Goal: Task Accomplishment & Management: Use online tool/utility

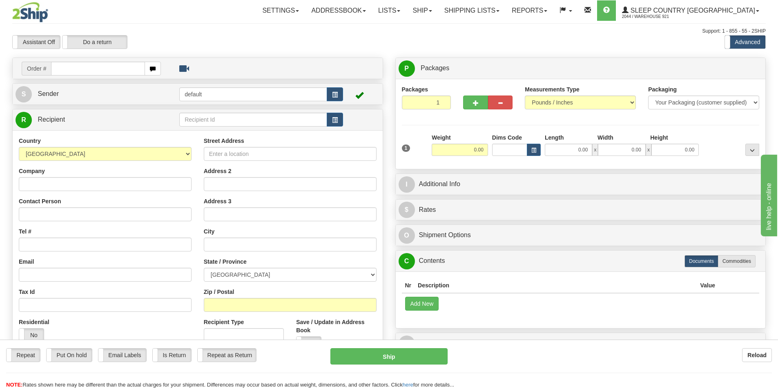
click at [126, 70] on input "text" at bounding box center [98, 69] width 94 height 14
type input "9000I116435"
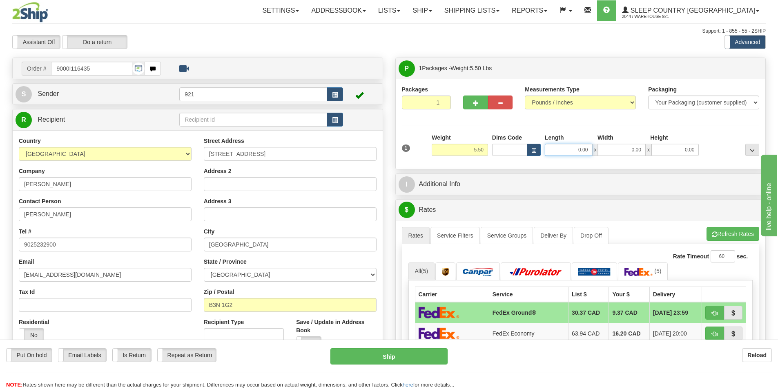
click at [572, 151] on input "0.00" at bounding box center [568, 150] width 47 height 12
type input "4.00"
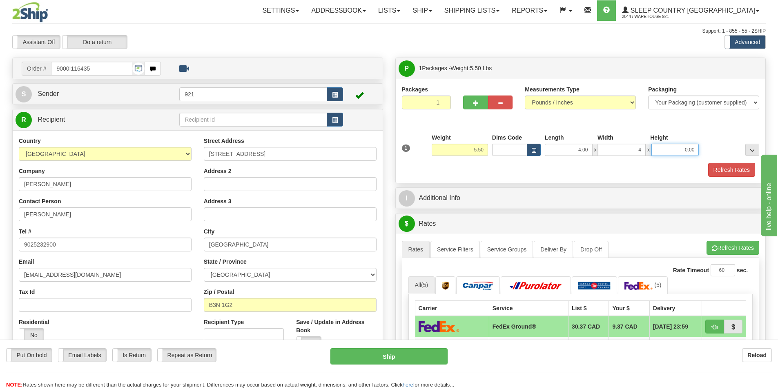
type input "4.00"
type input "6.00"
click at [731, 166] on button "Refresh Rates" at bounding box center [731, 170] width 47 height 14
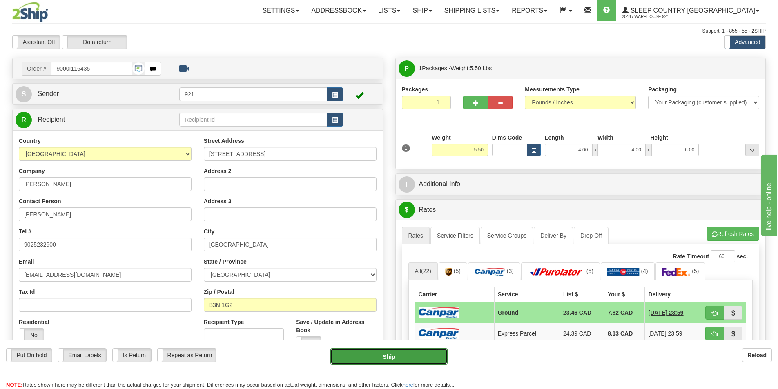
click at [392, 354] on button "Ship" at bounding box center [388, 356] width 117 height 16
type input "1"
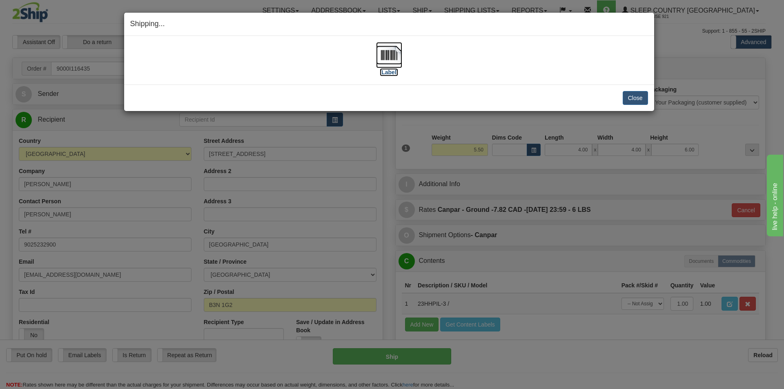
click at [389, 45] on img at bounding box center [389, 55] width 26 height 26
click at [623, 105] on div "Close Cancel Cancel Shipment and Quit Pickup Quit Pickup ONLY" at bounding box center [389, 98] width 530 height 27
click at [625, 102] on button "Close" at bounding box center [635, 98] width 25 height 14
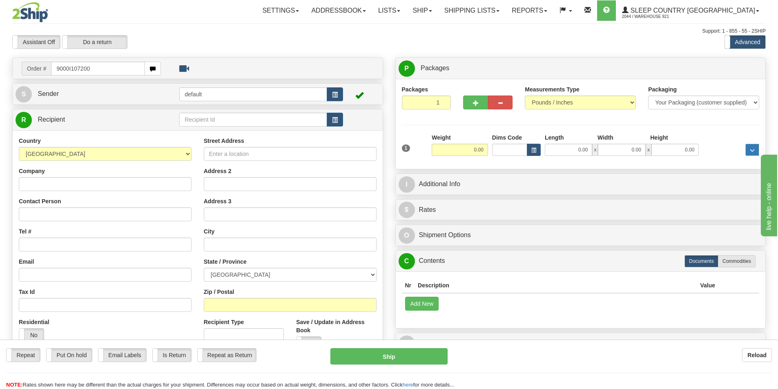
type input "9000I107200"
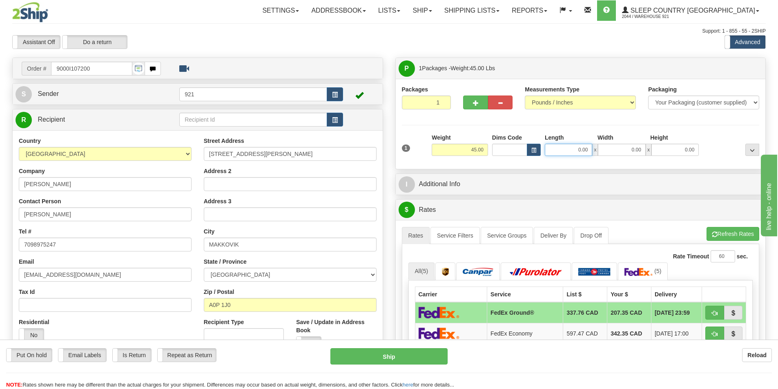
click at [570, 155] on input "0.00" at bounding box center [568, 150] width 47 height 12
type input "15.00"
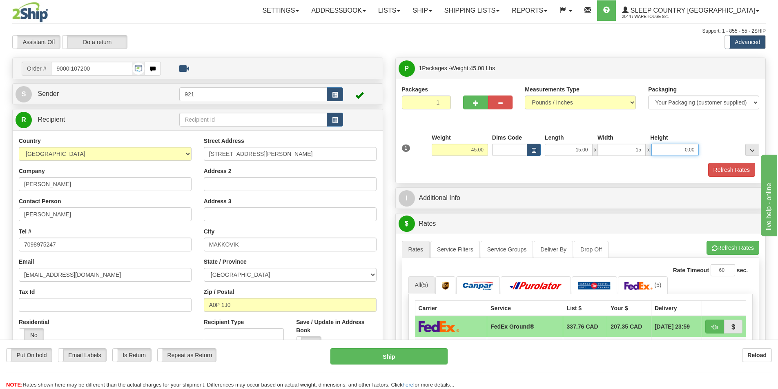
type input "15.00"
type input "61.50"
click at [723, 171] on button "Refresh Rates" at bounding box center [731, 170] width 47 height 14
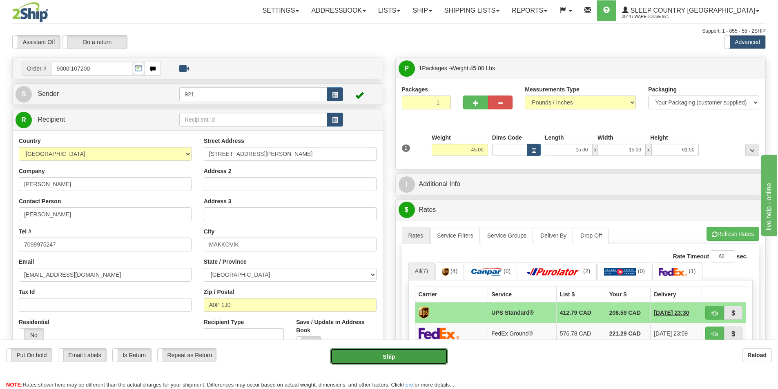
click at [424, 354] on button "Ship" at bounding box center [388, 356] width 117 height 16
type input "11"
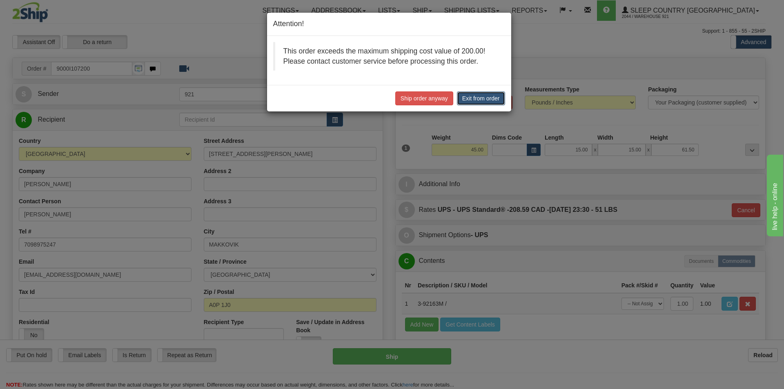
click at [482, 99] on button "Exit from order" at bounding box center [481, 98] width 48 height 14
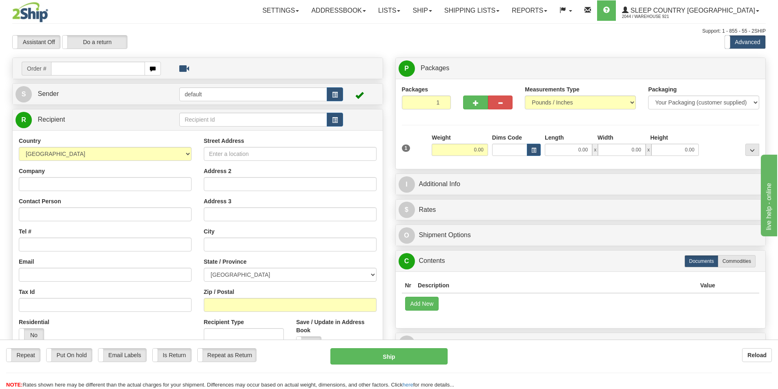
click at [91, 71] on input "text" at bounding box center [98, 69] width 94 height 14
type input "9000I107200"
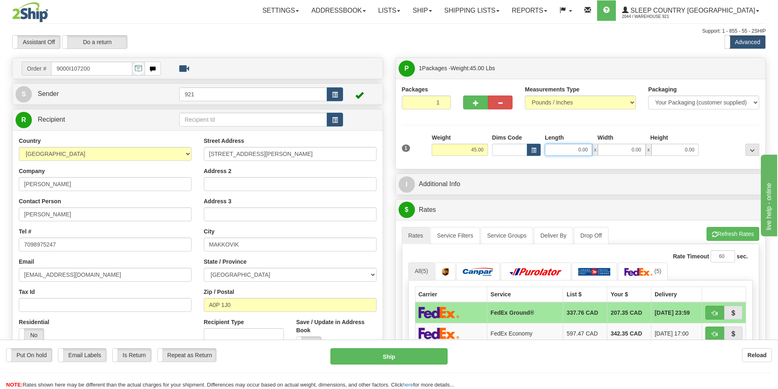
click at [571, 149] on input "0.00" at bounding box center [568, 150] width 47 height 12
click at [571, 149] on input "Length" at bounding box center [568, 150] width 47 height 12
type input "15.00"
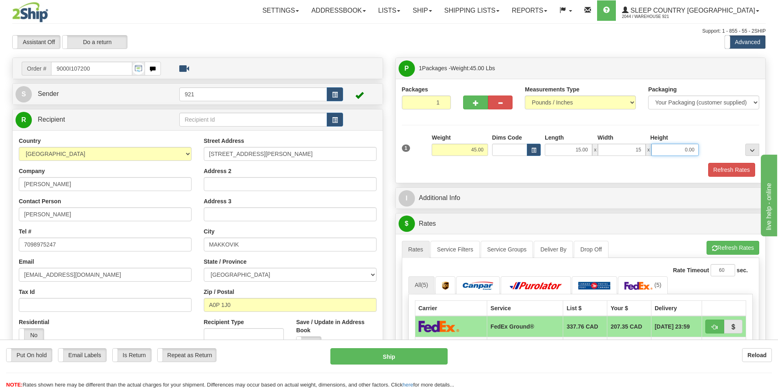
type input "15.00"
type input "61.50"
drag, startPoint x: 59, startPoint y: 0, endPoint x: 738, endPoint y: 174, distance: 700.5
click at [738, 174] on button "Refresh Rates" at bounding box center [731, 170] width 47 height 14
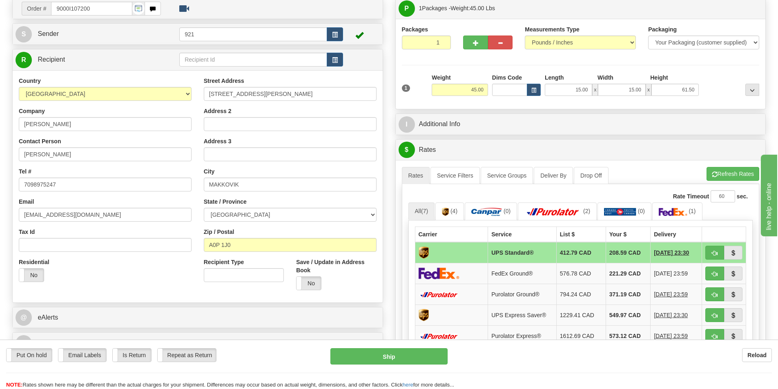
scroll to position [41, 0]
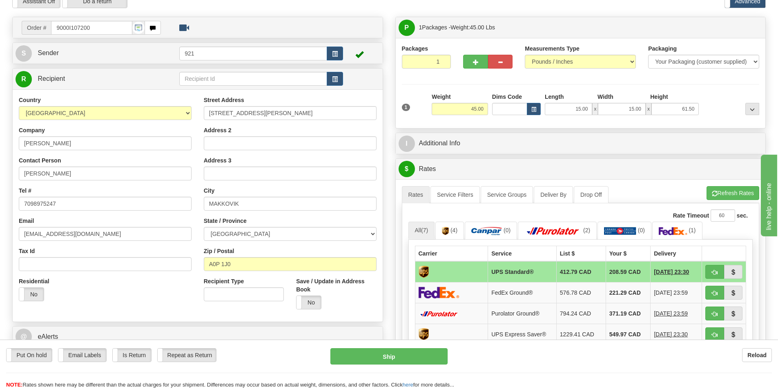
click at [567, 158] on div "$ Rates Cancel A change has been made which could impact your rate estimate. To…" at bounding box center [580, 309] width 371 height 303
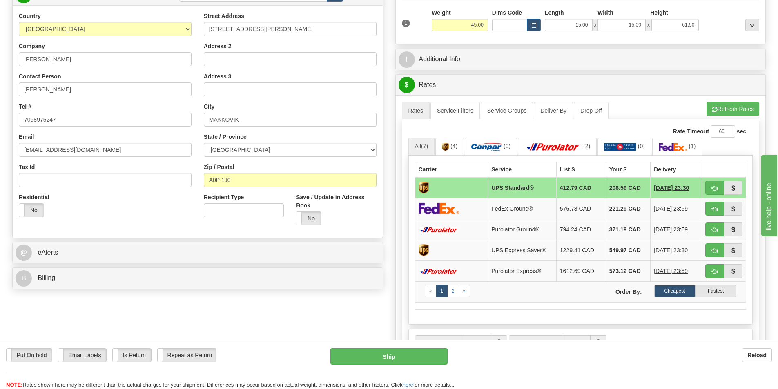
scroll to position [0, 0]
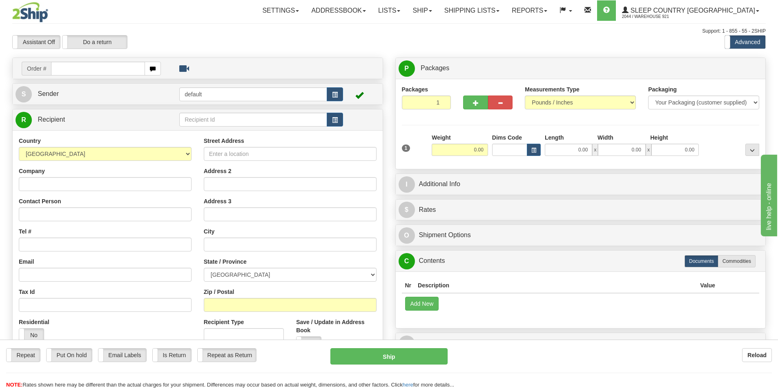
click at [114, 69] on input "text" at bounding box center [98, 69] width 94 height 14
type input "9000I107715"
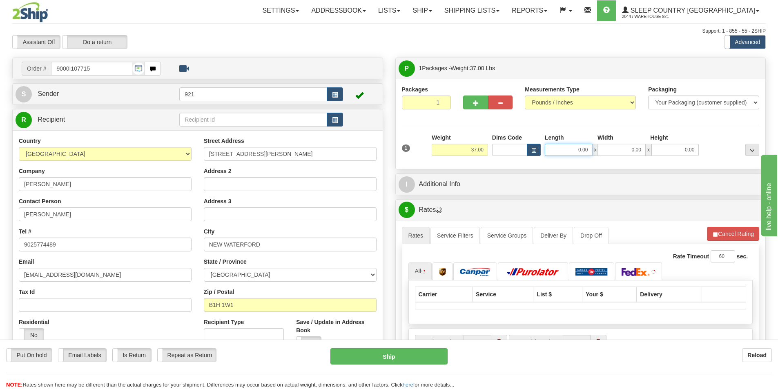
click at [568, 151] on input "0.00" at bounding box center [568, 150] width 47 height 12
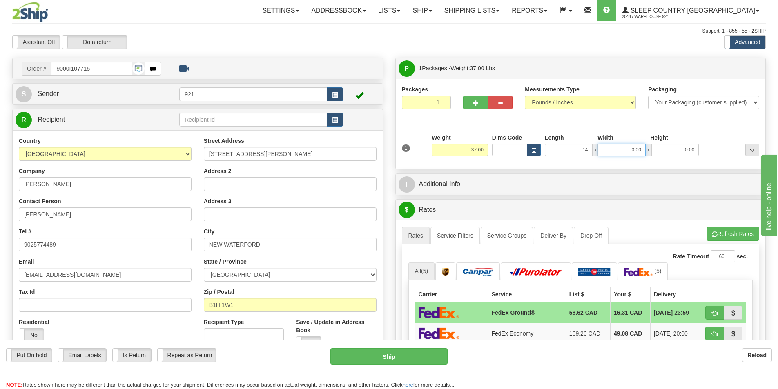
type input "14.00"
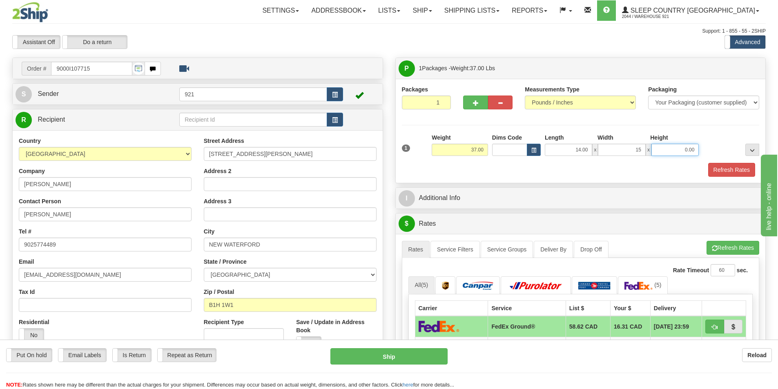
type input "15.00"
type input "55.00"
click at [718, 166] on button "Refresh Rates" at bounding box center [731, 170] width 47 height 14
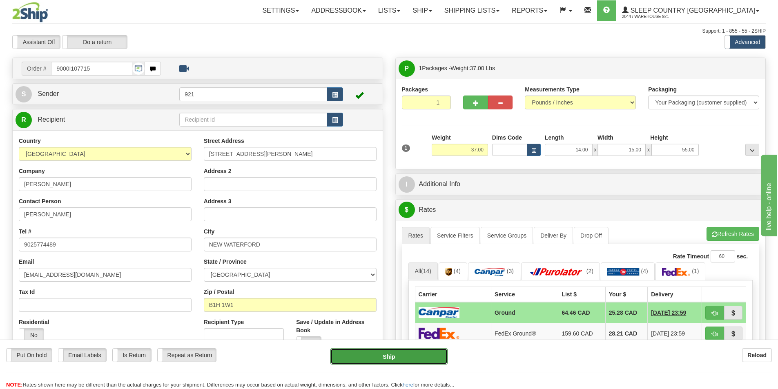
click at [421, 356] on button "Ship" at bounding box center [388, 356] width 117 height 16
type input "1"
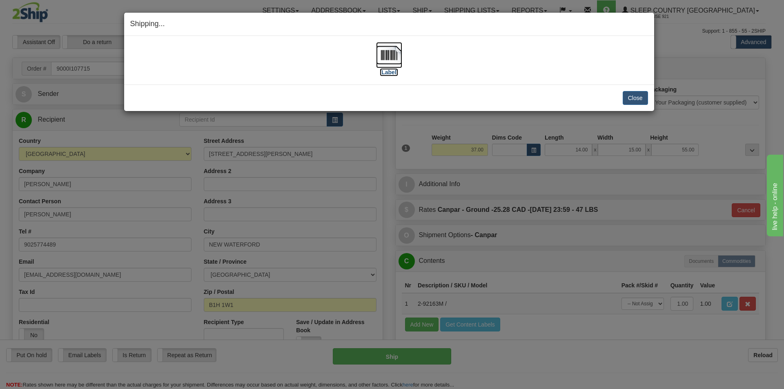
click at [388, 61] on img at bounding box center [389, 55] width 26 height 26
click at [394, 55] on img at bounding box center [389, 55] width 26 height 26
click at [640, 104] on div "Close Cancel Cancel Shipment and Quit Pickup Quit Pickup ONLY" at bounding box center [389, 98] width 530 height 27
click at [643, 99] on button "Close" at bounding box center [635, 98] width 25 height 14
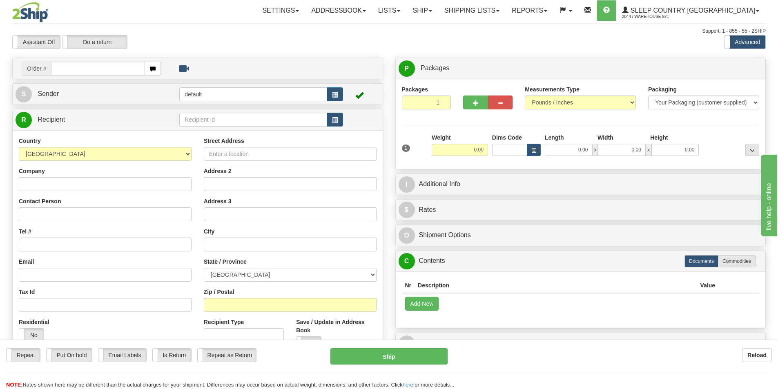
click at [114, 66] on input "text" at bounding box center [98, 69] width 94 height 14
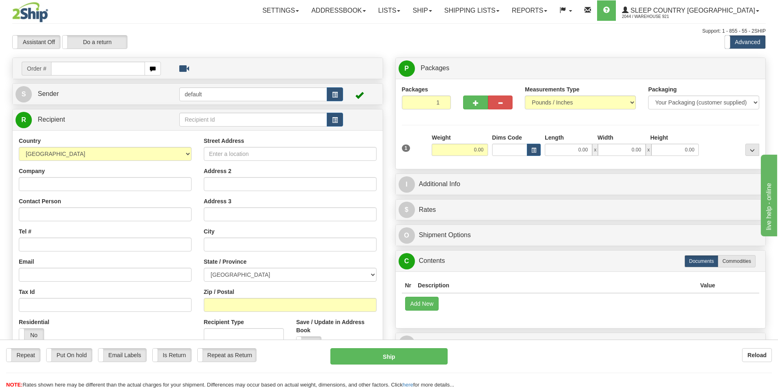
click at [114, 65] on input "text" at bounding box center [98, 69] width 94 height 14
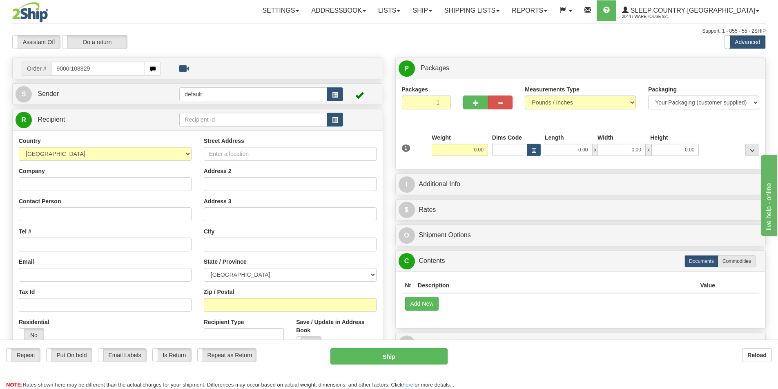
type input "9000I108829"
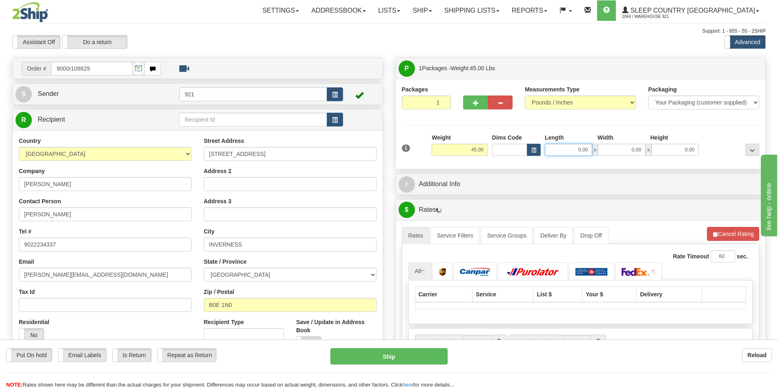
click at [584, 149] on input "0.00" at bounding box center [568, 150] width 47 height 12
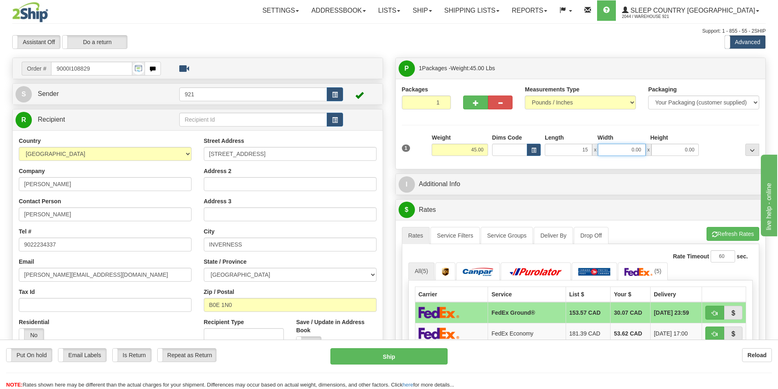
type input "15.00"
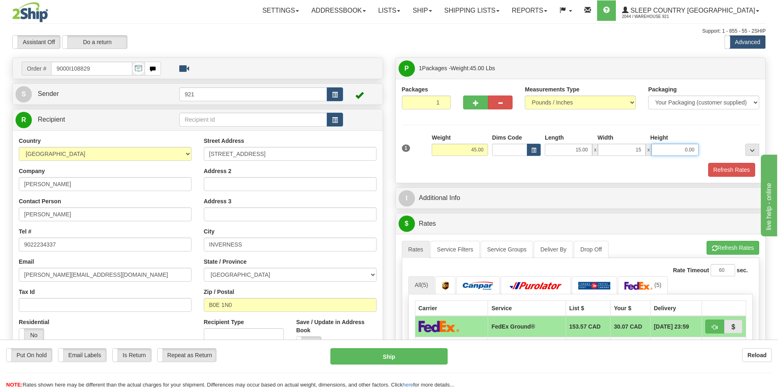
type input "15.00"
type input "61.50"
click at [727, 170] on button "Refresh Rates" at bounding box center [731, 170] width 47 height 14
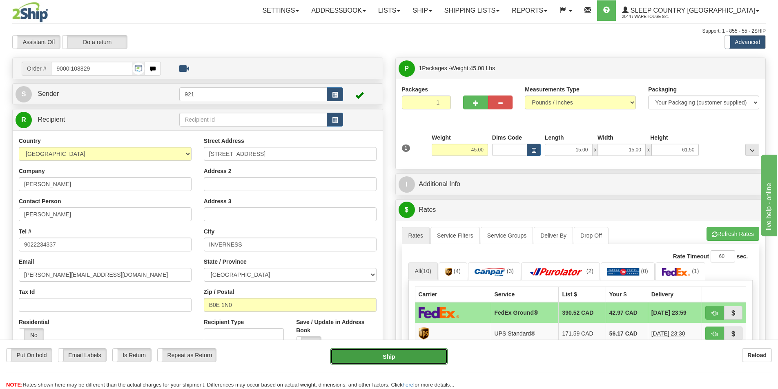
click at [434, 356] on button "Ship" at bounding box center [388, 356] width 117 height 16
type input "92"
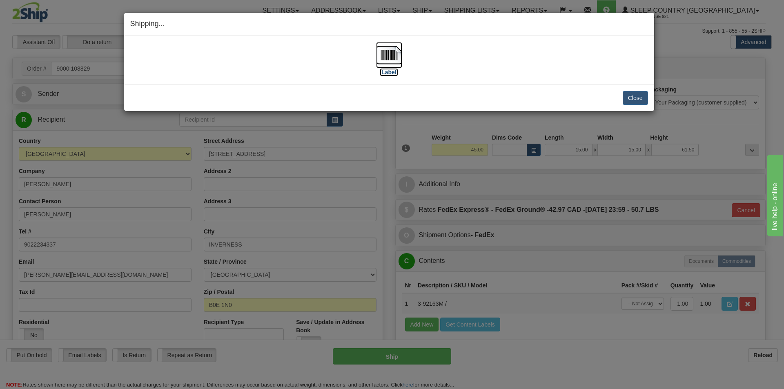
click at [391, 60] on img at bounding box center [389, 55] width 26 height 26
click at [631, 96] on button "Close" at bounding box center [635, 98] width 25 height 14
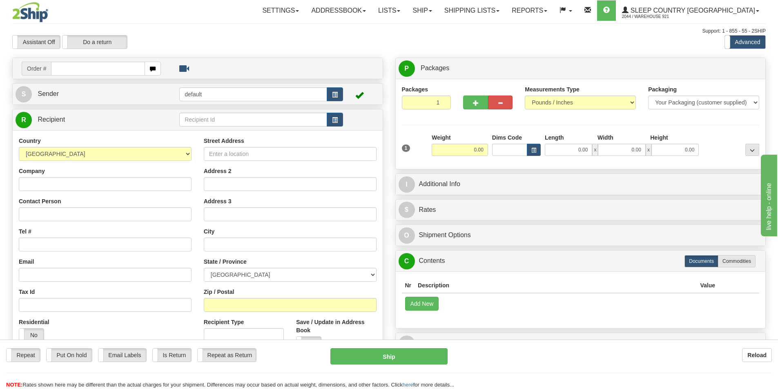
click at [104, 69] on div "Toggle navigation Settings Shipping Preferences Fields Preferences New" at bounding box center [389, 230] width 778 height 460
click at [104, 69] on input "text" at bounding box center [98, 69] width 94 height 14
type input "9000I112107"
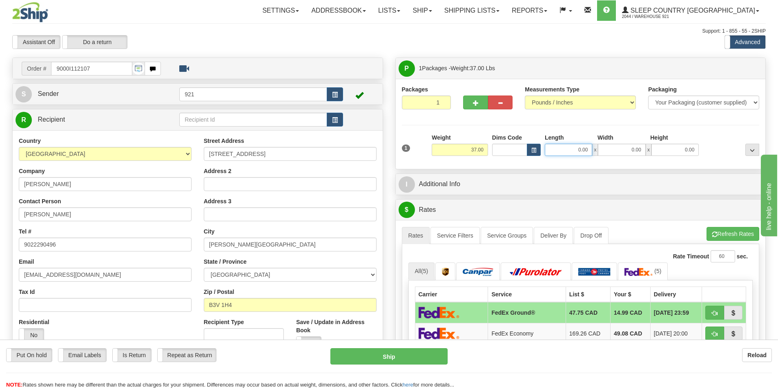
click at [561, 153] on input "0.00" at bounding box center [568, 150] width 47 height 12
click at [561, 153] on input "Length" at bounding box center [568, 150] width 47 height 12
type input "14.00"
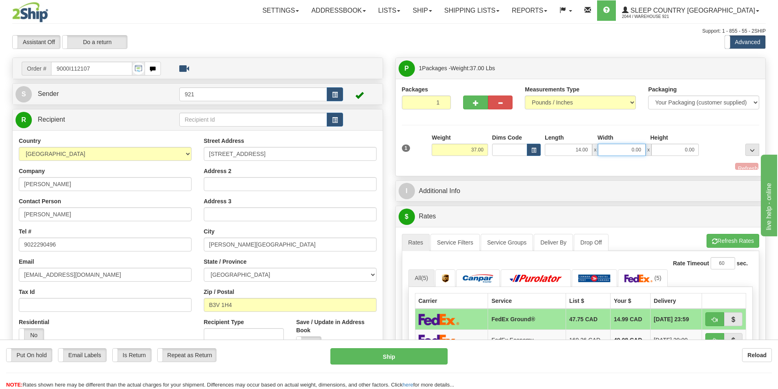
type input "5"
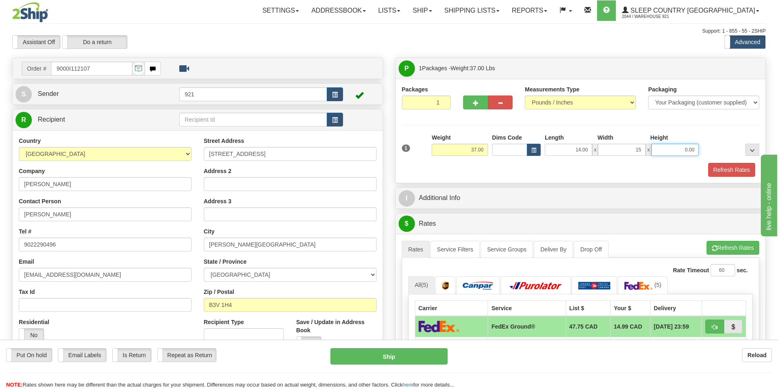
type input "15.00"
type input "55.00"
click at [736, 171] on button "Refresh Rates" at bounding box center [731, 170] width 47 height 14
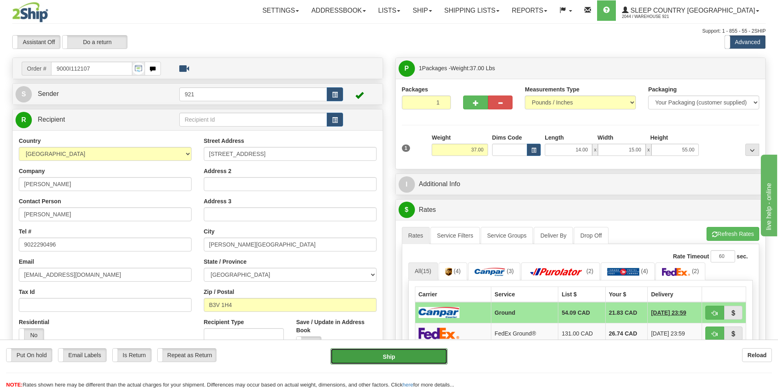
click at [425, 357] on button "Ship" at bounding box center [388, 356] width 117 height 16
type input "1"
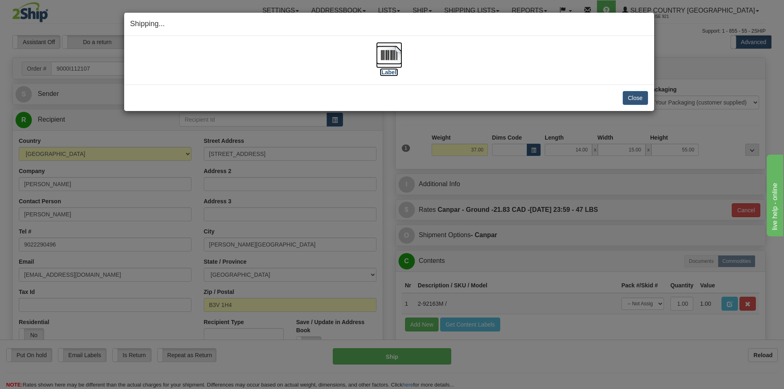
click at [397, 46] on img at bounding box center [389, 55] width 26 height 26
click at [608, 79] on div "[Label] IMPORTANT NOTICE Embassy / Consulate / Government Building / Hospital C…" at bounding box center [389, 60] width 530 height 49
click at [647, 97] on button "Close" at bounding box center [635, 98] width 25 height 14
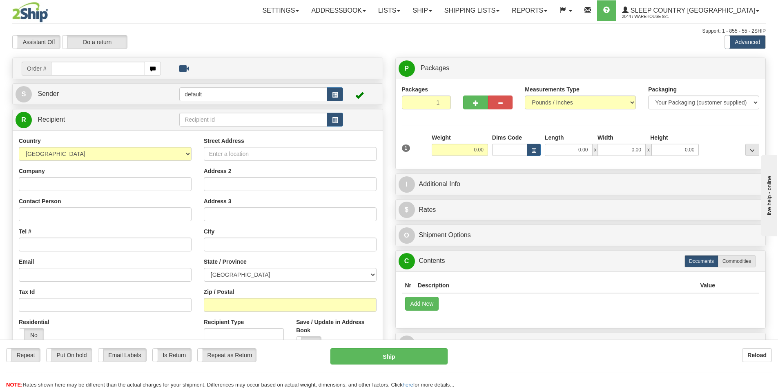
click at [126, 69] on input "text" at bounding box center [98, 69] width 94 height 14
type input "9000I113966"
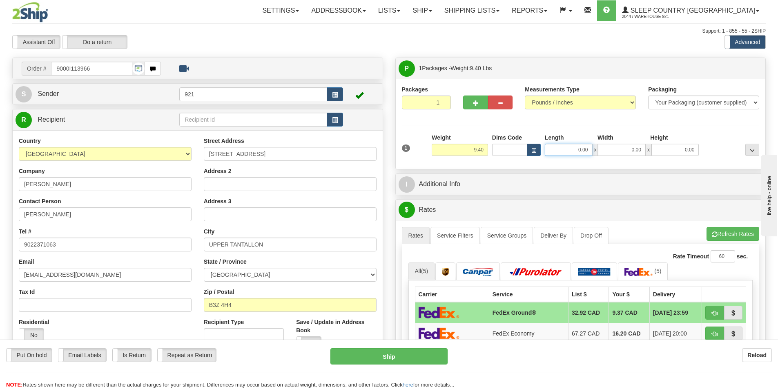
click at [583, 149] on input "0.00" at bounding box center [568, 150] width 47 height 12
click at [583, 149] on input "Length" at bounding box center [568, 150] width 47 height 12
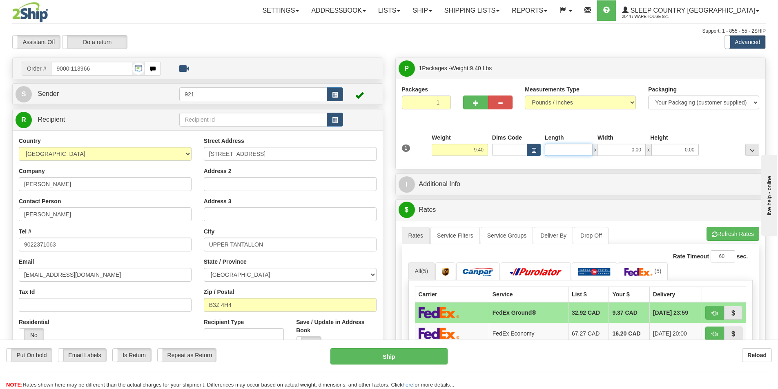
click at [583, 149] on input "Length" at bounding box center [568, 150] width 47 height 12
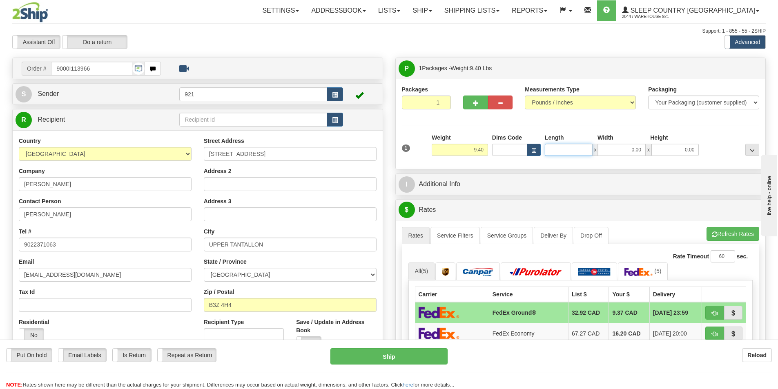
click at [583, 149] on input "Length" at bounding box center [568, 150] width 47 height 12
type input "5.00"
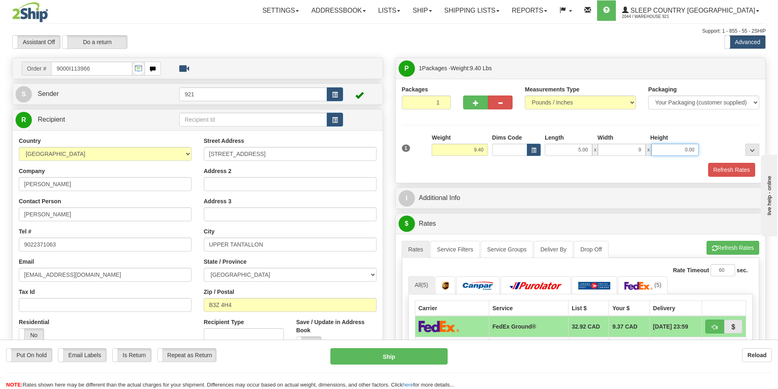
type input "9.00"
type input "6.00"
drag, startPoint x: 591, startPoint y: 149, endPoint x: 572, endPoint y: 150, distance: 18.8
click at [572, 150] on input "5.00" at bounding box center [568, 150] width 47 height 12
type input "10.00"
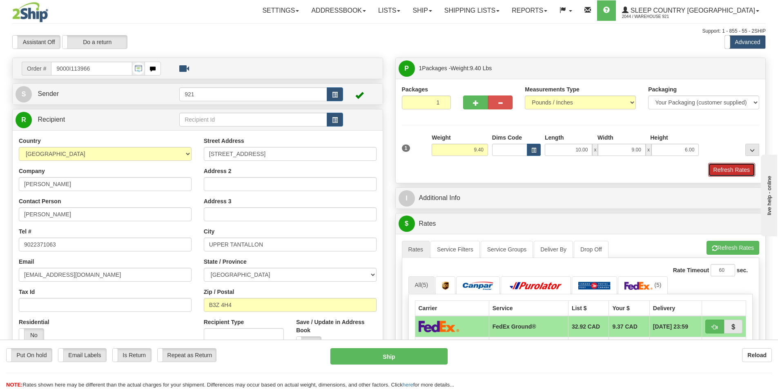
click at [731, 169] on button "Refresh Rates" at bounding box center [731, 170] width 47 height 14
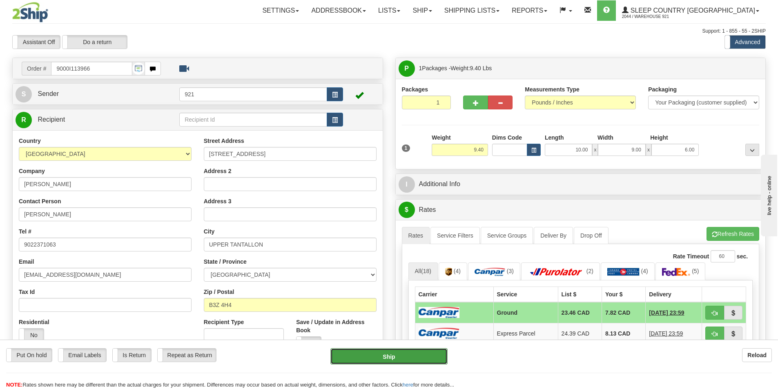
click at [412, 351] on button "Ship" at bounding box center [388, 356] width 117 height 16
type input "1"
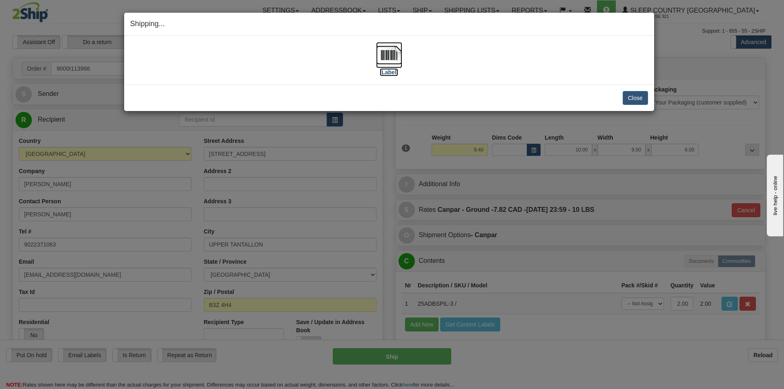
click at [389, 54] on img at bounding box center [389, 55] width 26 height 26
click at [594, 100] on div "Close Cancel" at bounding box center [389, 98] width 518 height 14
click at [639, 98] on button "Close" at bounding box center [635, 98] width 25 height 14
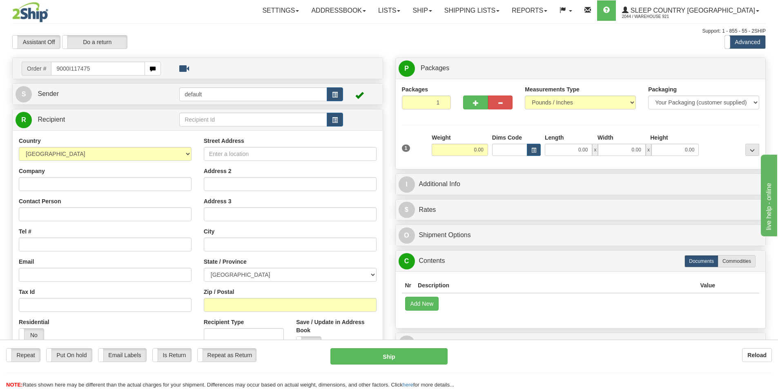
type input "9000I117475"
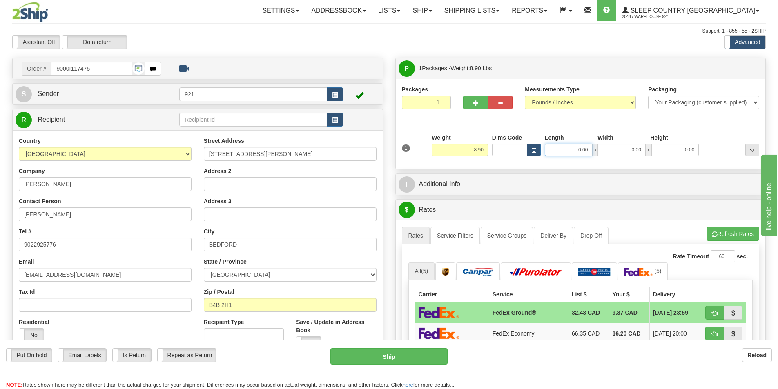
click at [562, 151] on input "0.00" at bounding box center [568, 150] width 47 height 12
type input "5.00"
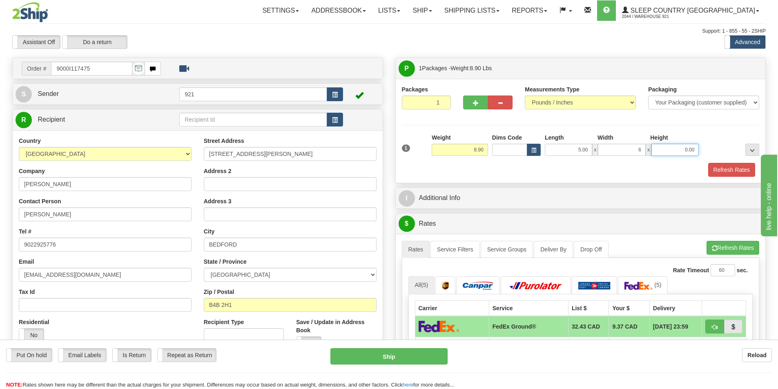
type input "6.00"
click at [742, 173] on button "Refresh Rates" at bounding box center [731, 170] width 47 height 14
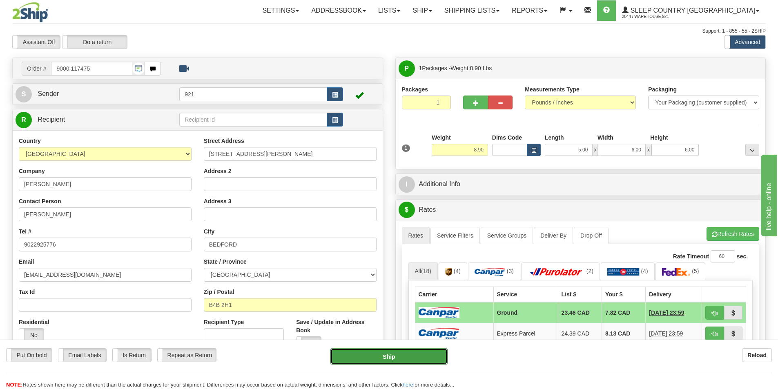
click at [414, 355] on button "Ship" at bounding box center [388, 356] width 117 height 16
type input "1"
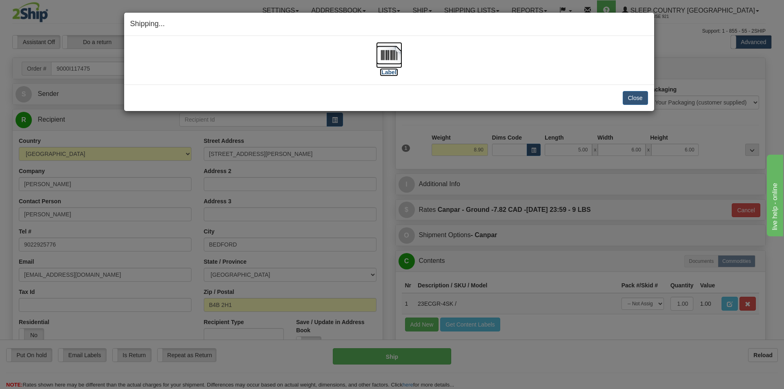
click at [392, 61] on img at bounding box center [389, 55] width 26 height 26
click at [634, 97] on button "Close" at bounding box center [635, 98] width 25 height 14
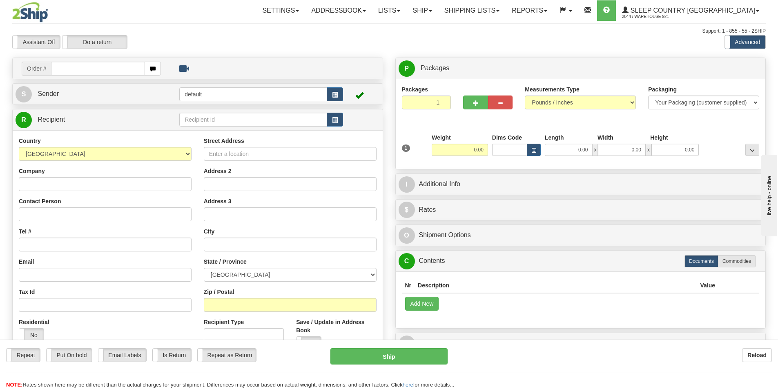
click at [97, 74] on input "text" at bounding box center [98, 69] width 94 height 14
click at [89, 67] on input "text" at bounding box center [98, 69] width 94 height 14
type input "9002I116532"
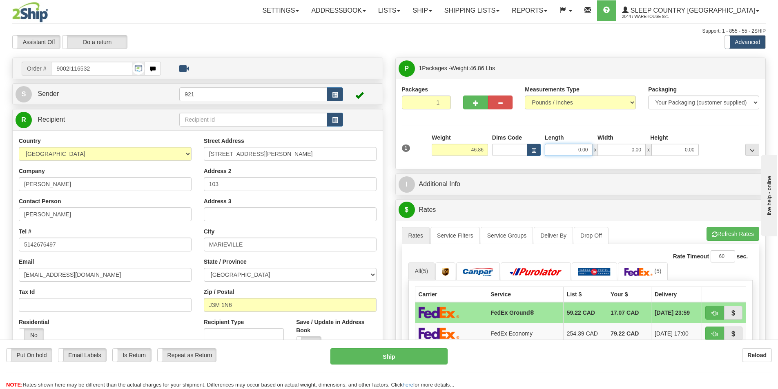
click at [579, 148] on input "0.00" at bounding box center [568, 150] width 47 height 12
click at [579, 148] on input "Length" at bounding box center [568, 150] width 47 height 12
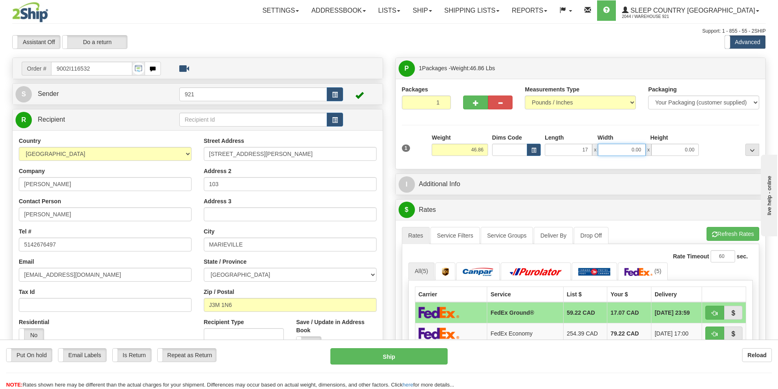
type input "17.00"
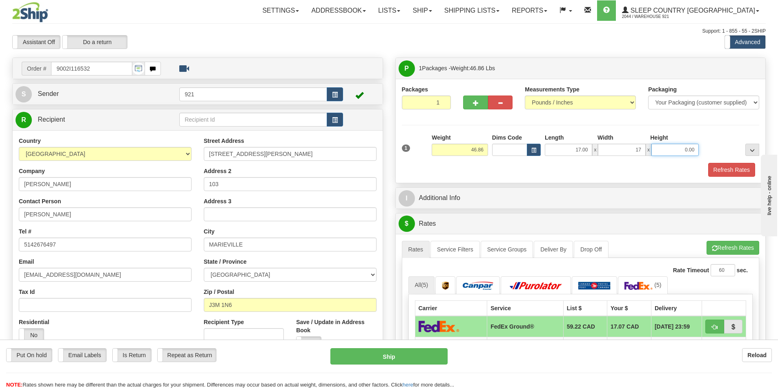
type input "17.00"
type input "40.00"
click at [739, 170] on button "Refresh Rates" at bounding box center [731, 170] width 47 height 14
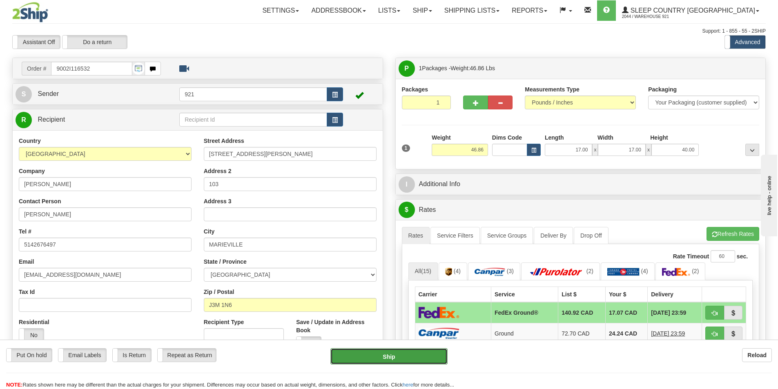
click at [367, 348] on button "Ship" at bounding box center [388, 356] width 117 height 16
type input "92"
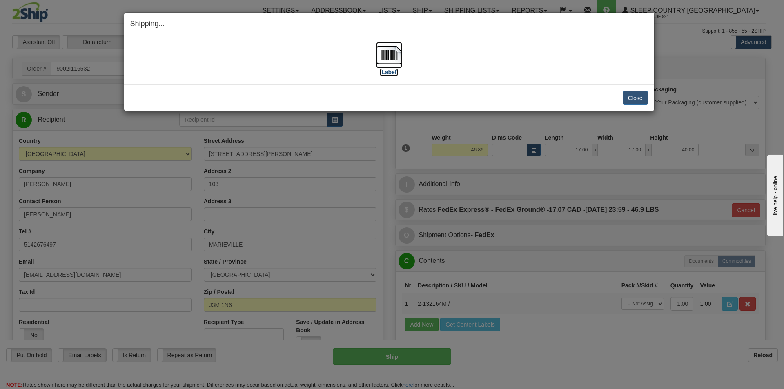
click at [391, 60] on img at bounding box center [389, 55] width 26 height 26
click at [627, 104] on button "Close" at bounding box center [635, 98] width 25 height 14
